Goal: Task Accomplishment & Management: Use online tool/utility

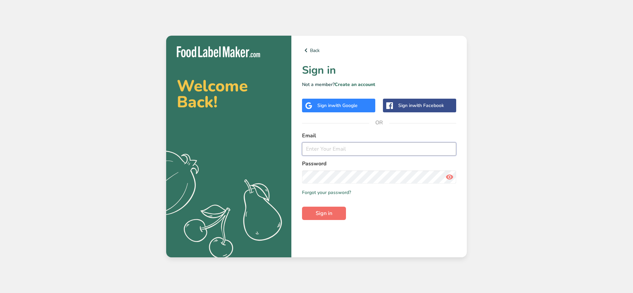
type input "[EMAIL_ADDRESS][DOMAIN_NAME]"
drag, startPoint x: 332, startPoint y: 214, endPoint x: 337, endPoint y: 214, distance: 4.7
click at [332, 214] on span "Sign in" at bounding box center [324, 213] width 17 height 8
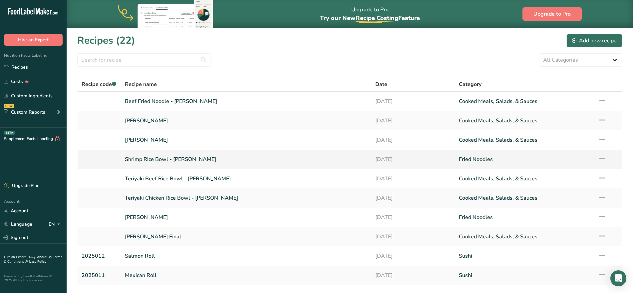
click at [142, 157] on link "Shrimp Rice Bowl - [PERSON_NAME]" at bounding box center [246, 159] width 243 height 14
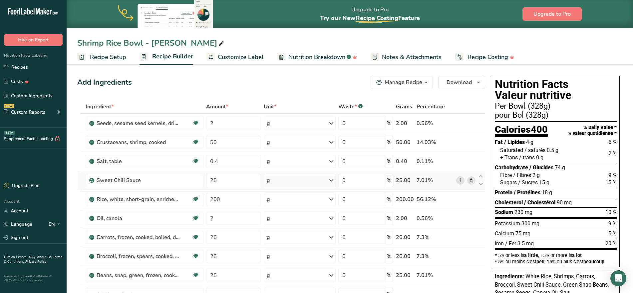
click at [462, 180] on link "i" at bounding box center [460, 180] width 8 height 8
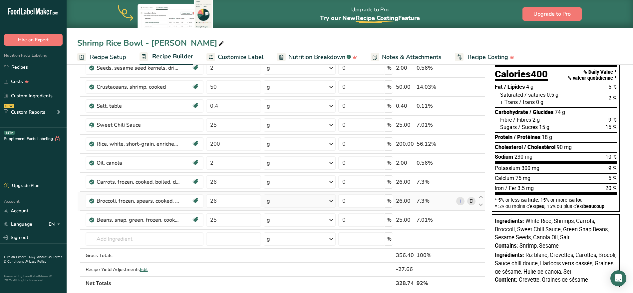
scroll to position [42, 0]
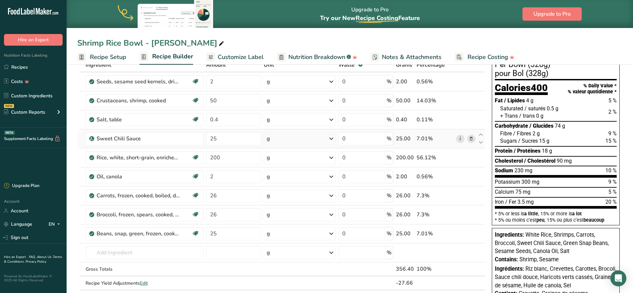
click at [460, 138] on link "i" at bounding box center [460, 139] width 8 height 8
click at [131, 252] on input "text" at bounding box center [145, 252] width 118 height 13
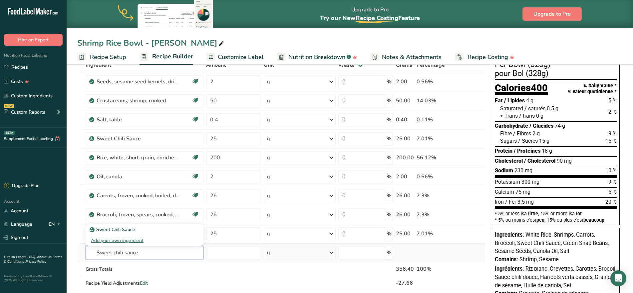
type input "Sweet chili sauce"
click at [129, 238] on div "Add your own ingredient" at bounding box center [145, 240] width 108 height 7
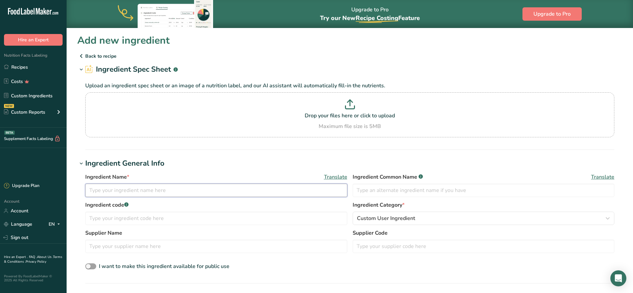
drag, startPoint x: 152, startPoint y: 187, endPoint x: 157, endPoint y: 188, distance: 4.8
click at [153, 187] on input "text" at bounding box center [216, 190] width 262 height 13
type input "Sweet chili sauce"
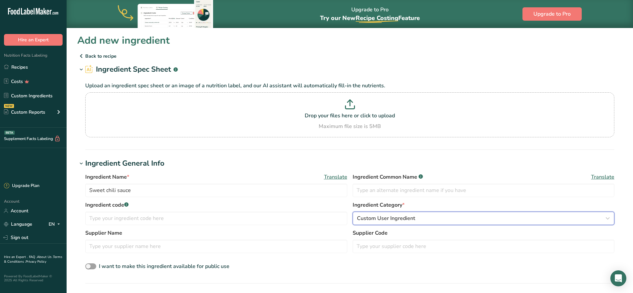
click at [418, 214] on button "Custom User Ingredient" at bounding box center [484, 218] width 262 height 13
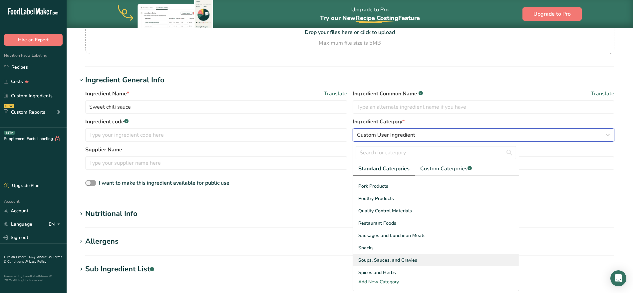
scroll to position [250, 0]
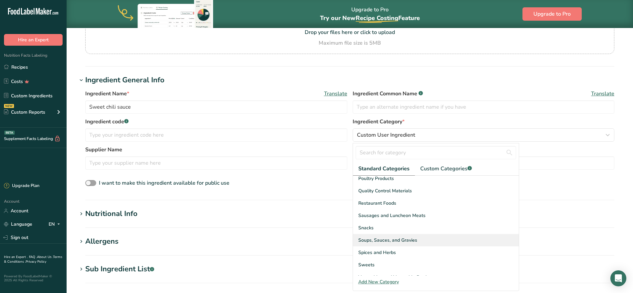
click at [437, 236] on div "Soups, Sauces, and Gravies" at bounding box center [436, 240] width 166 height 12
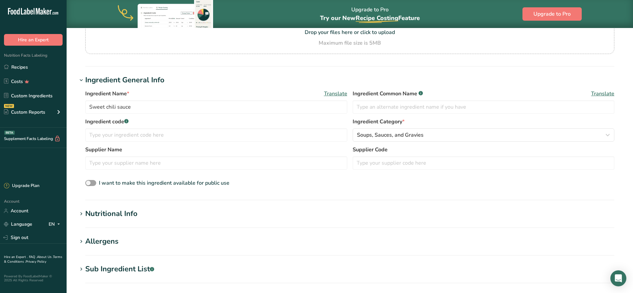
click at [140, 211] on h1 "Nutritional Info" at bounding box center [349, 213] width 545 height 11
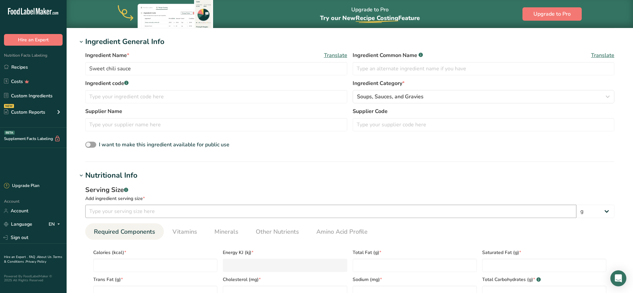
scroll to position [167, 0]
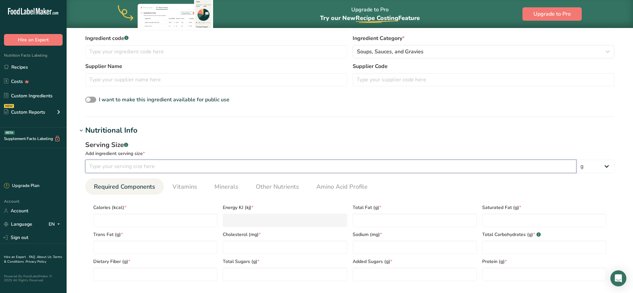
click at [189, 167] on input "number" at bounding box center [330, 166] width 491 height 13
click at [600, 166] on select "g kg mg mcg lb oz l mL fl oz tbsp tsp cup qt gallon" at bounding box center [596, 166] width 38 height 13
select select "17"
click at [577, 160] on select "g kg mg mcg lb oz l mL fl oz tbsp tsp cup qt gallon" at bounding box center [596, 166] width 38 height 13
select select "22"
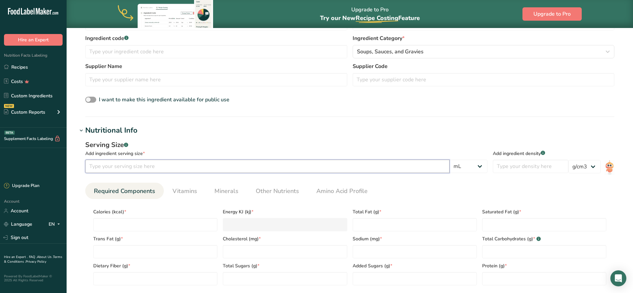
drag, startPoint x: 149, startPoint y: 167, endPoint x: 152, endPoint y: 169, distance: 3.8
click at [151, 169] on input "number" at bounding box center [267, 166] width 364 height 13
type input "30"
click at [387, 120] on section "Add new ingredient Back to recipe Ingredient Spec Sheet .a-a{fill:#347362;}.b-a…" at bounding box center [350, 181] width 567 height 640
drag, startPoint x: 532, startPoint y: 152, endPoint x: 547, endPoint y: 151, distance: 14.7
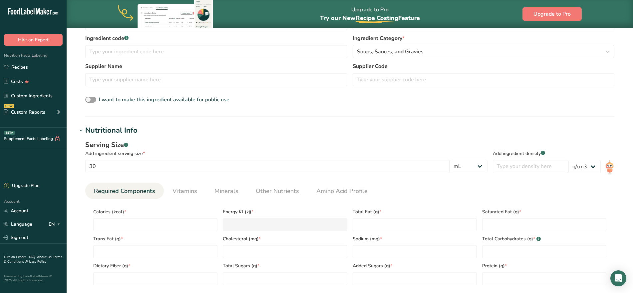
click at [547, 151] on div "Add ingredient density .a-a{fill:#347362;}.b-a{fill:#fff;}" at bounding box center [531, 153] width 76 height 7
click at [543, 141] on div at bounding box center [543, 141] width 0 height 0
click at [617, 123] on section "Add new ingredient Back to recipe Ingredient Spec Sheet .a-a{fill:#347362;}.b-a…" at bounding box center [350, 181] width 567 height 640
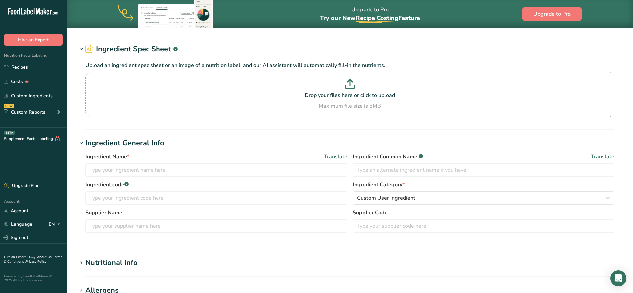
type input "Sweet Chili Sauce"
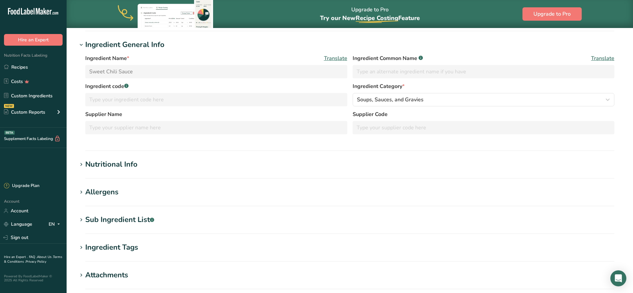
scroll to position [125, 0]
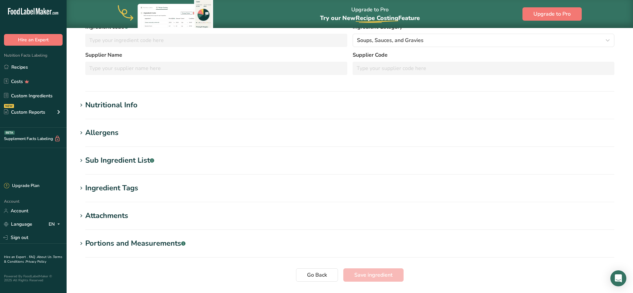
click at [111, 112] on section "Nutritional Info Required Components Vitamins Minerals Other Nutrients Amino Ac…" at bounding box center [349, 110] width 545 height 20
click at [114, 106] on div "Nutritional Info" at bounding box center [111, 105] width 52 height 11
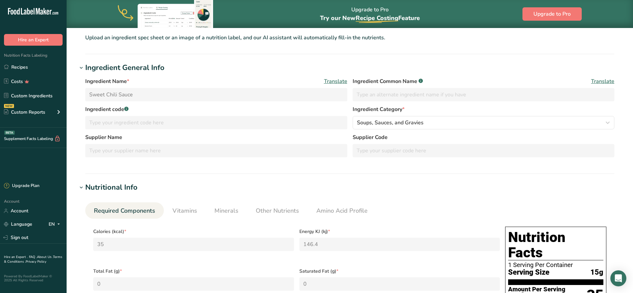
scroll to position [42, 0]
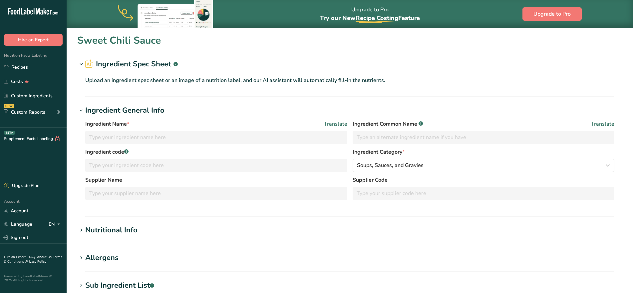
type input "Sweet Chili Sauce"
click at [464, 163] on div "Soups, Sauces, and Gravies" at bounding box center [481, 165] width 249 height 8
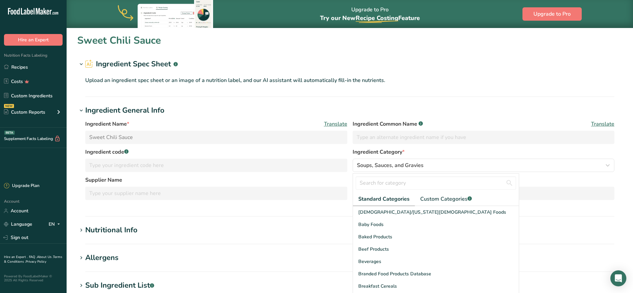
click at [471, 146] on div "Ingredient Name * Translate Sweet Chili Sauce Ingredient Common Name .a-a{fill:…" at bounding box center [349, 134] width 529 height 28
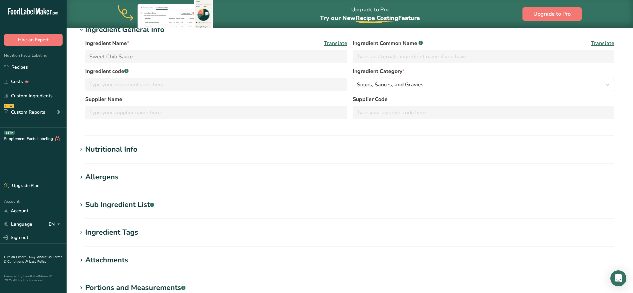
scroll to position [83, 0]
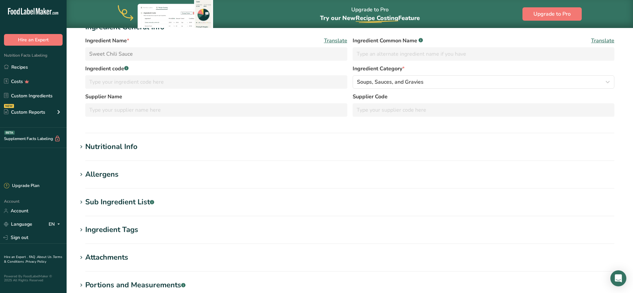
click at [104, 145] on div "Nutritional Info" at bounding box center [111, 146] width 52 height 11
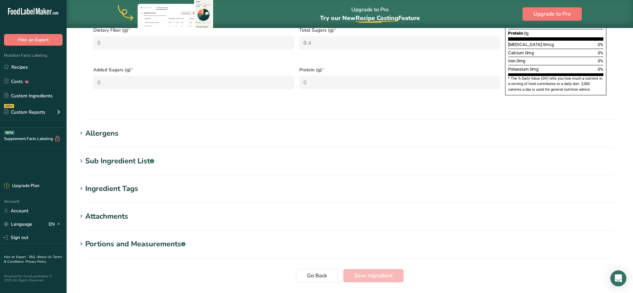
scroll to position [416, 0]
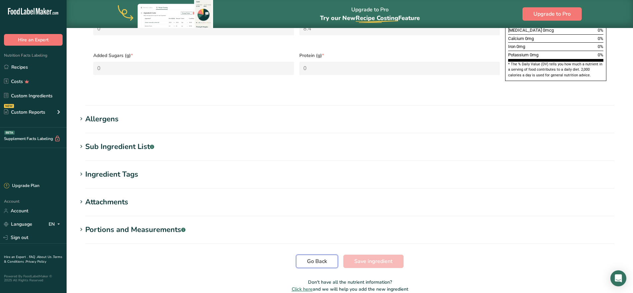
click at [325, 257] on span "Go Back" at bounding box center [317, 261] width 20 height 8
click at [314, 257] on span "Go Back" at bounding box center [317, 261] width 20 height 8
